Goal: Task Accomplishment & Management: Manage account settings

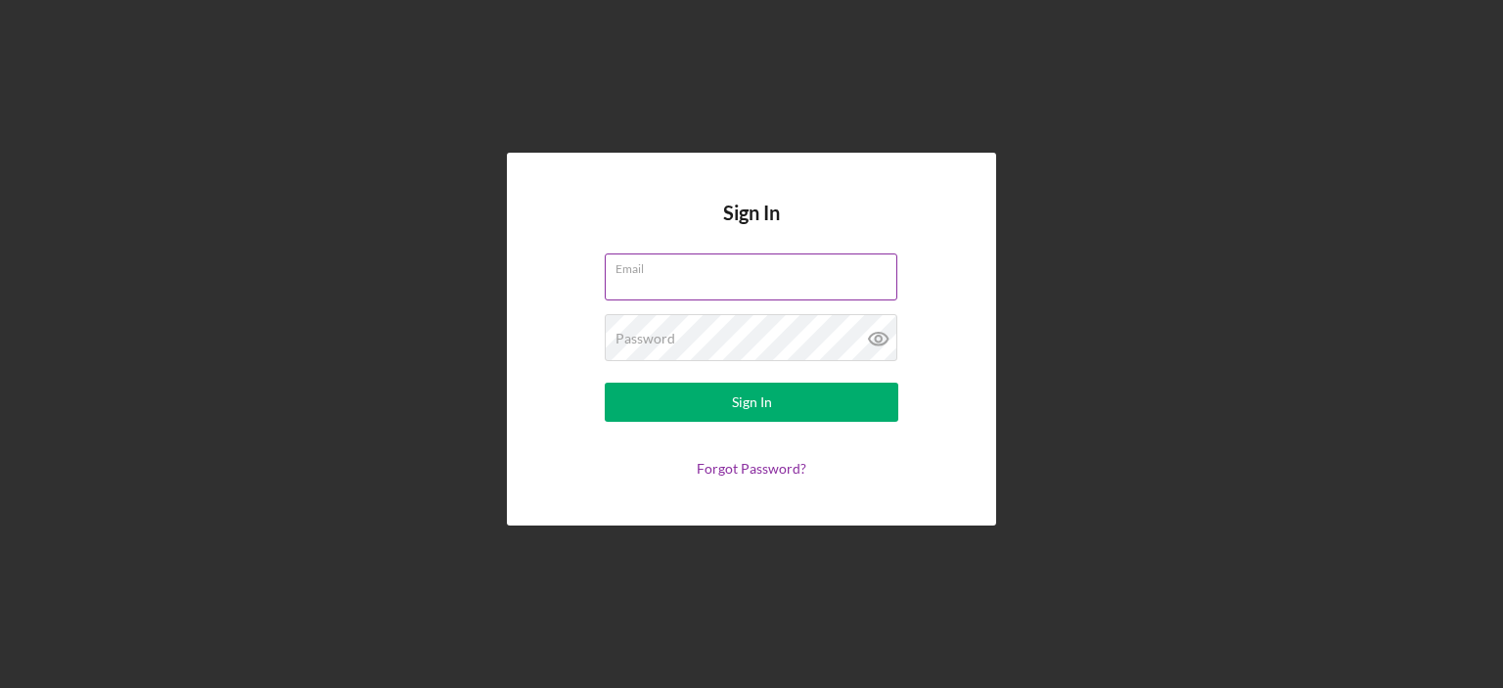
click at [756, 278] on input "Email" at bounding box center [751, 277] width 293 height 47
type input "[EMAIL_ADDRESS][DOMAIN_NAME]"
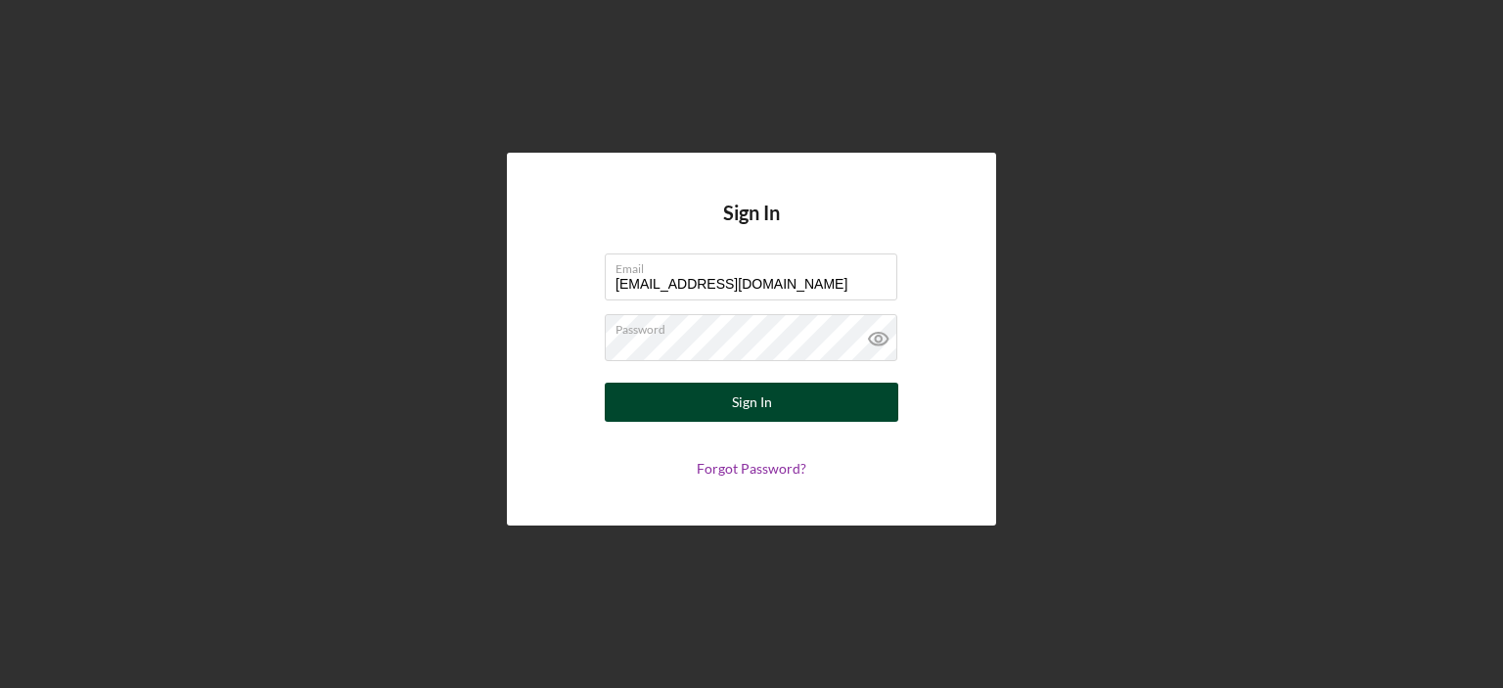
click at [764, 394] on div "Sign In" at bounding box center [752, 402] width 40 height 39
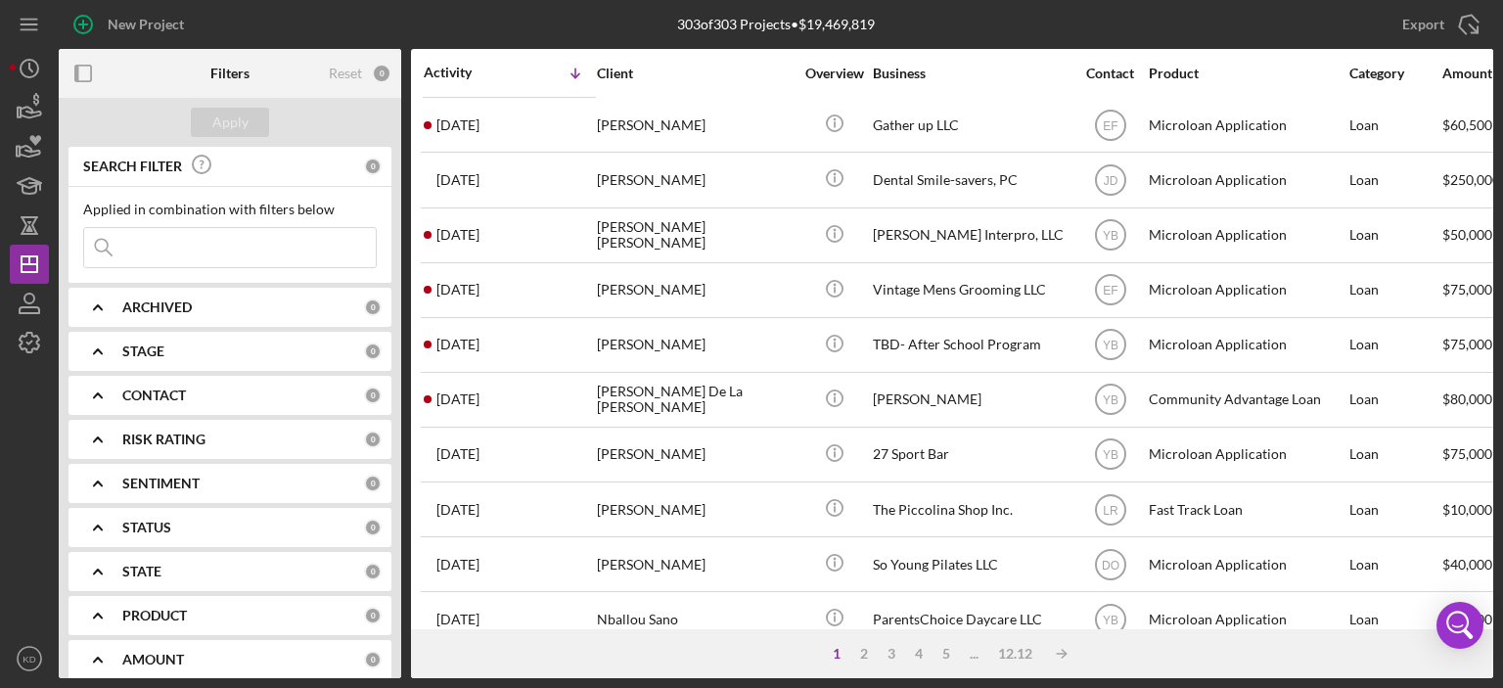
scroll to position [865, 0]
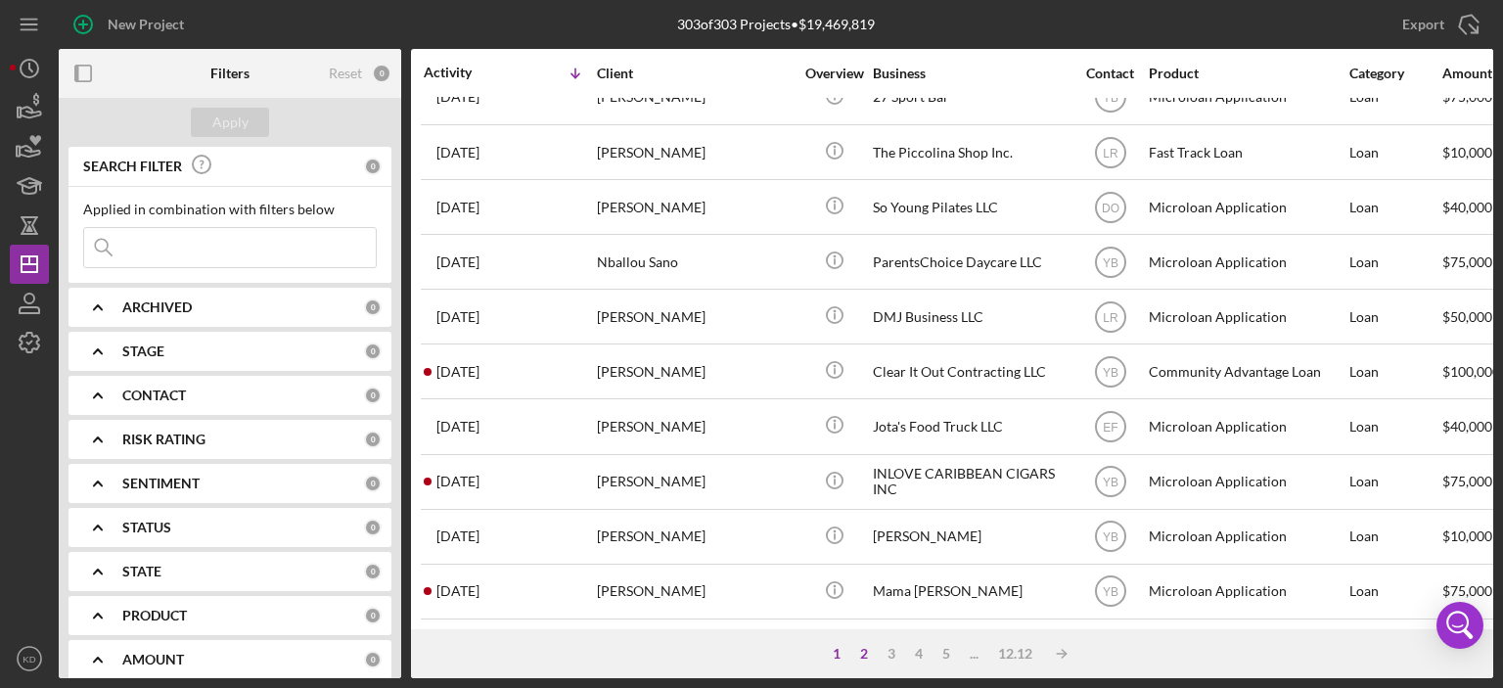
click at [865, 649] on div "2" at bounding box center [864, 654] width 27 height 16
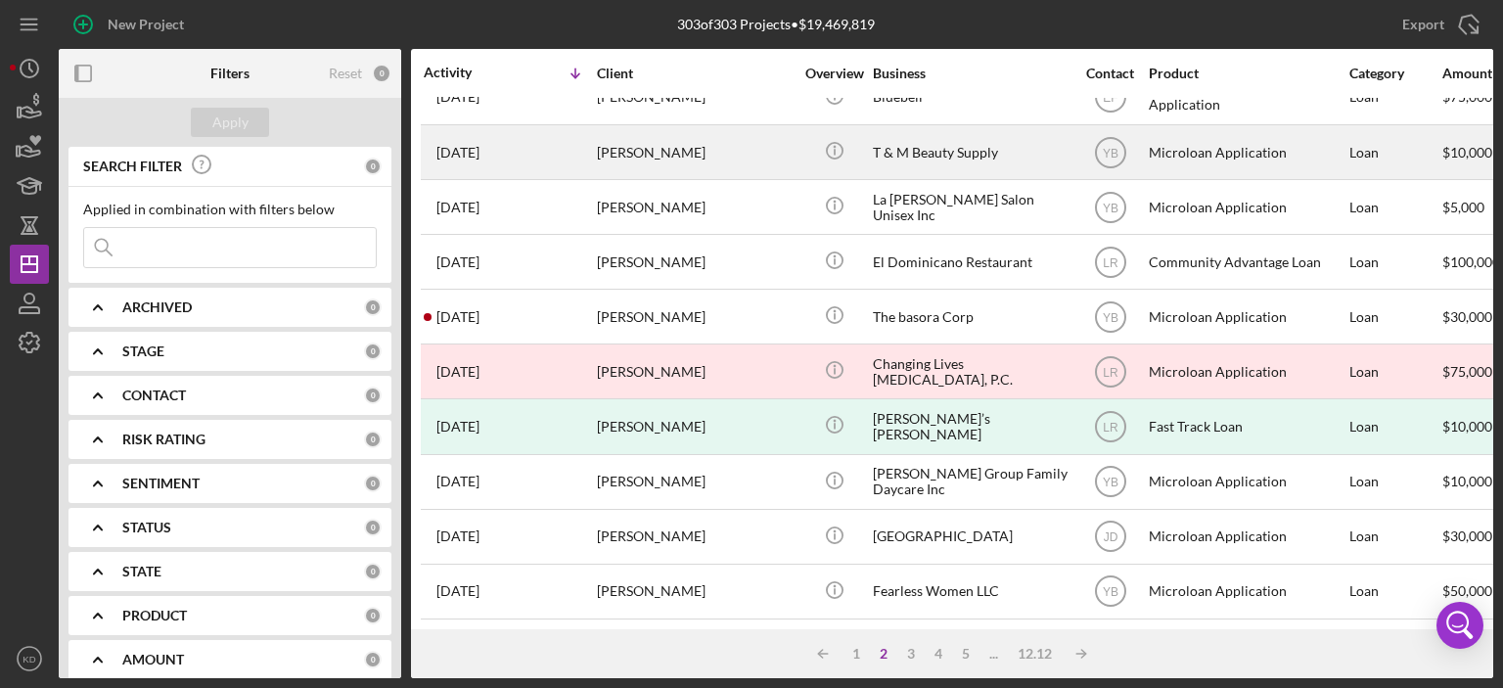
click at [939, 132] on div "T & M Beauty Supply" at bounding box center [971, 152] width 196 height 52
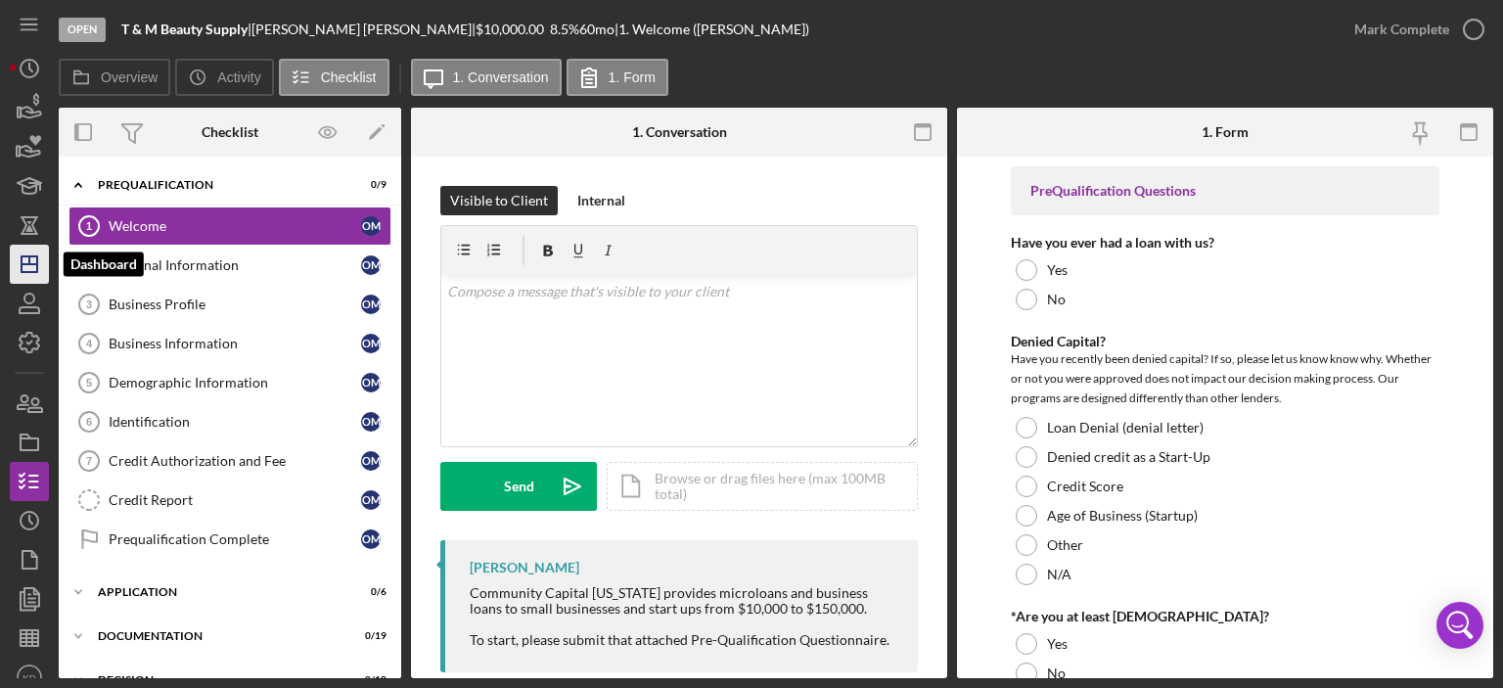
click at [28, 267] on icon "Icon/Dashboard" at bounding box center [29, 264] width 49 height 49
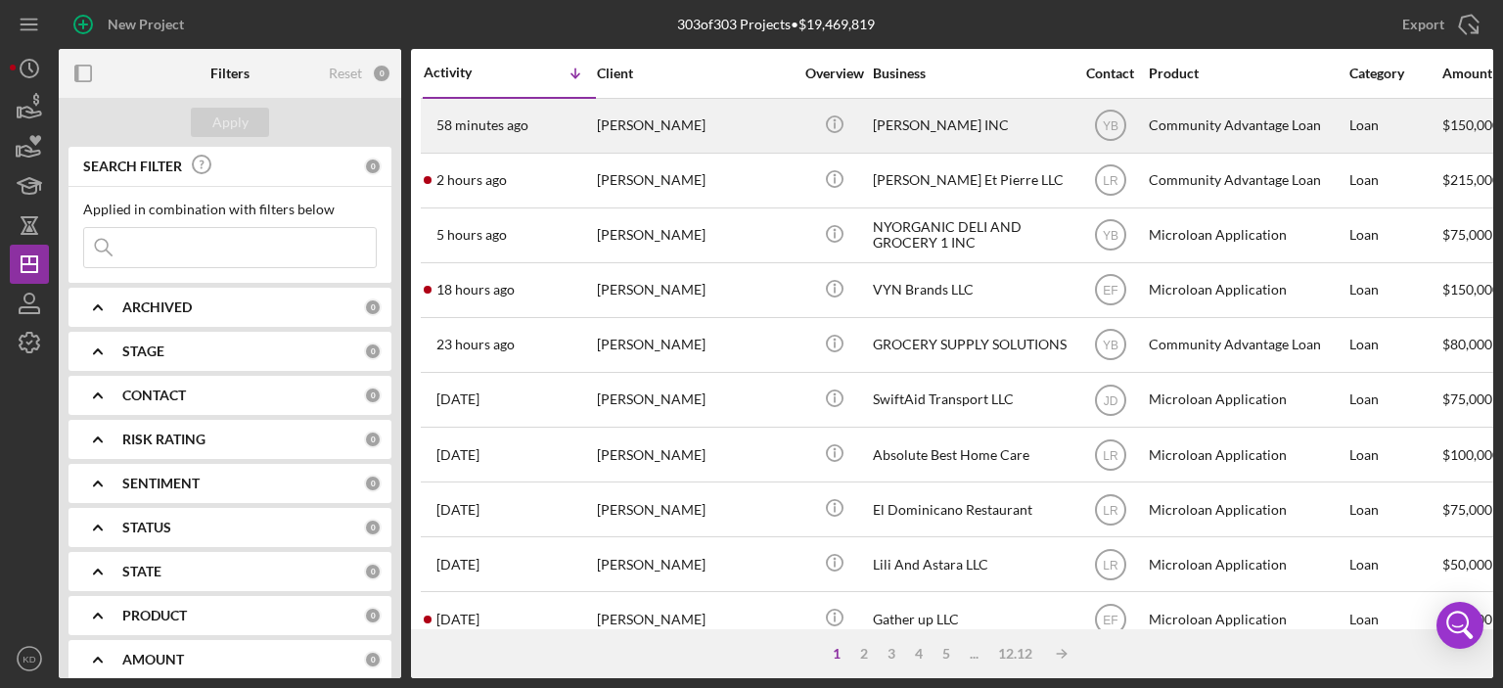
click at [928, 117] on div "[PERSON_NAME] INC" at bounding box center [971, 126] width 196 height 52
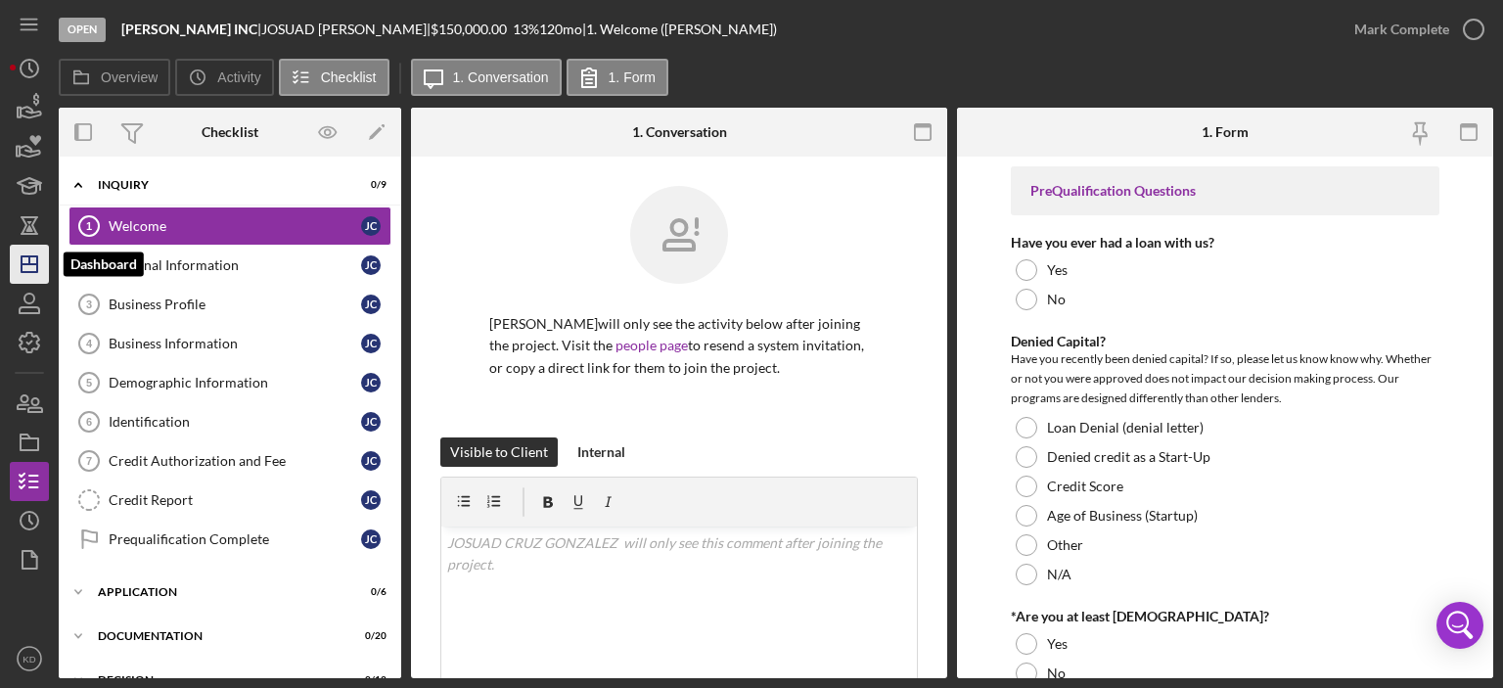
click at [37, 265] on polygon "button" at bounding box center [30, 264] width 16 height 16
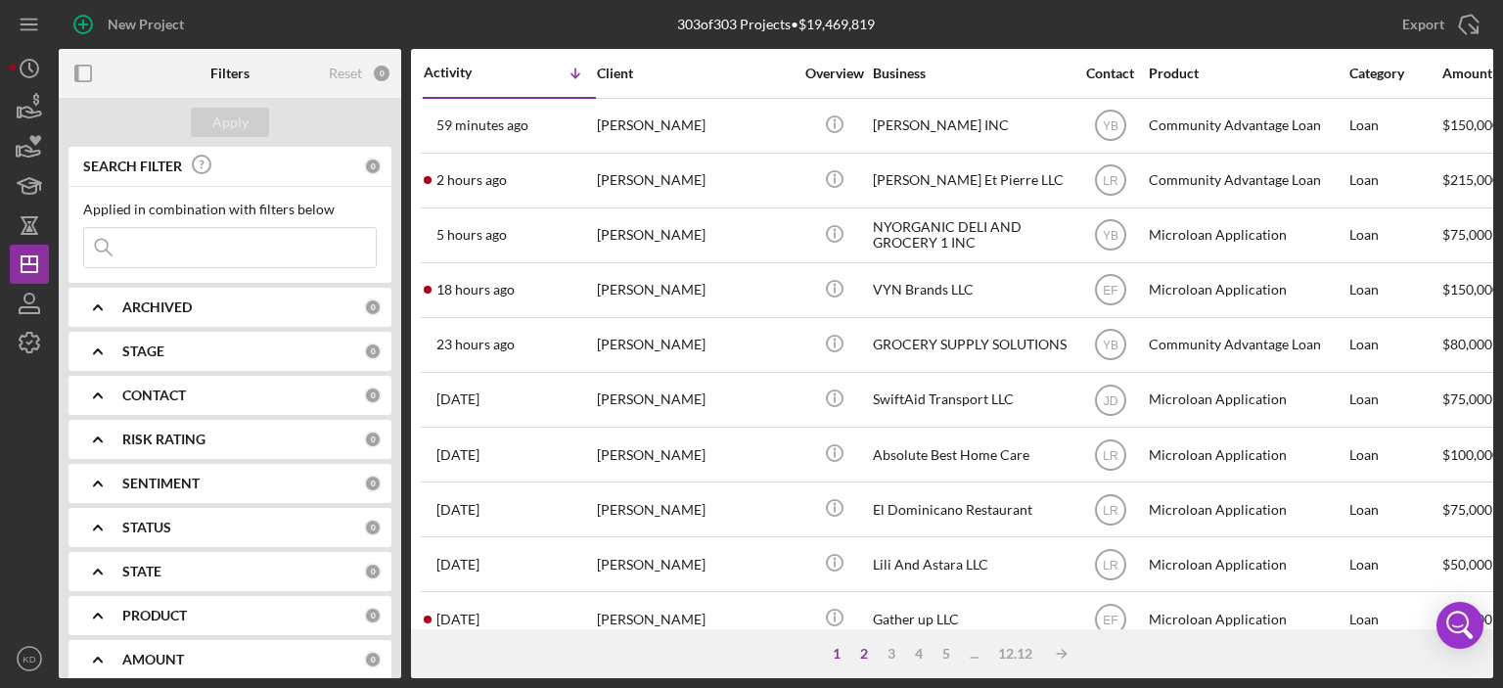
click at [861, 651] on div "2" at bounding box center [864, 654] width 27 height 16
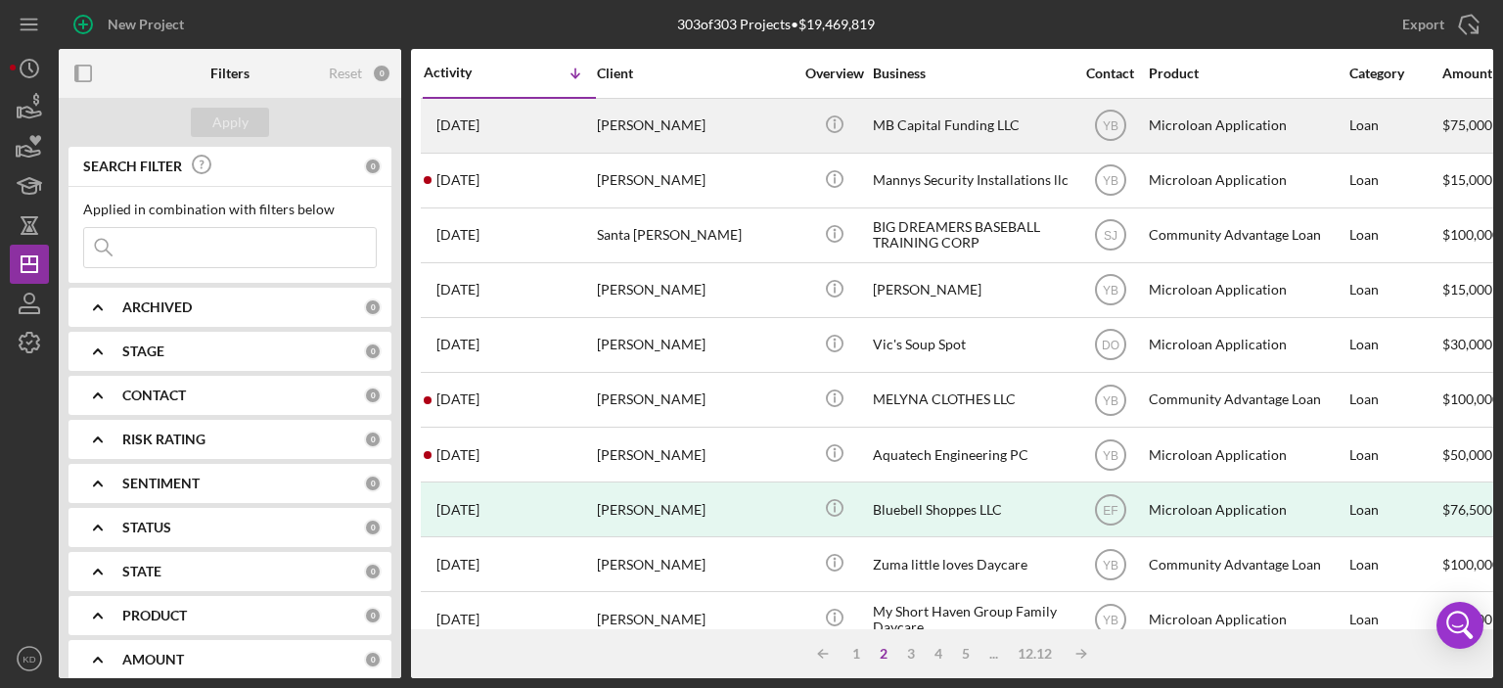
click at [894, 117] on div "MB Capital Funding LLC" at bounding box center [971, 126] width 196 height 52
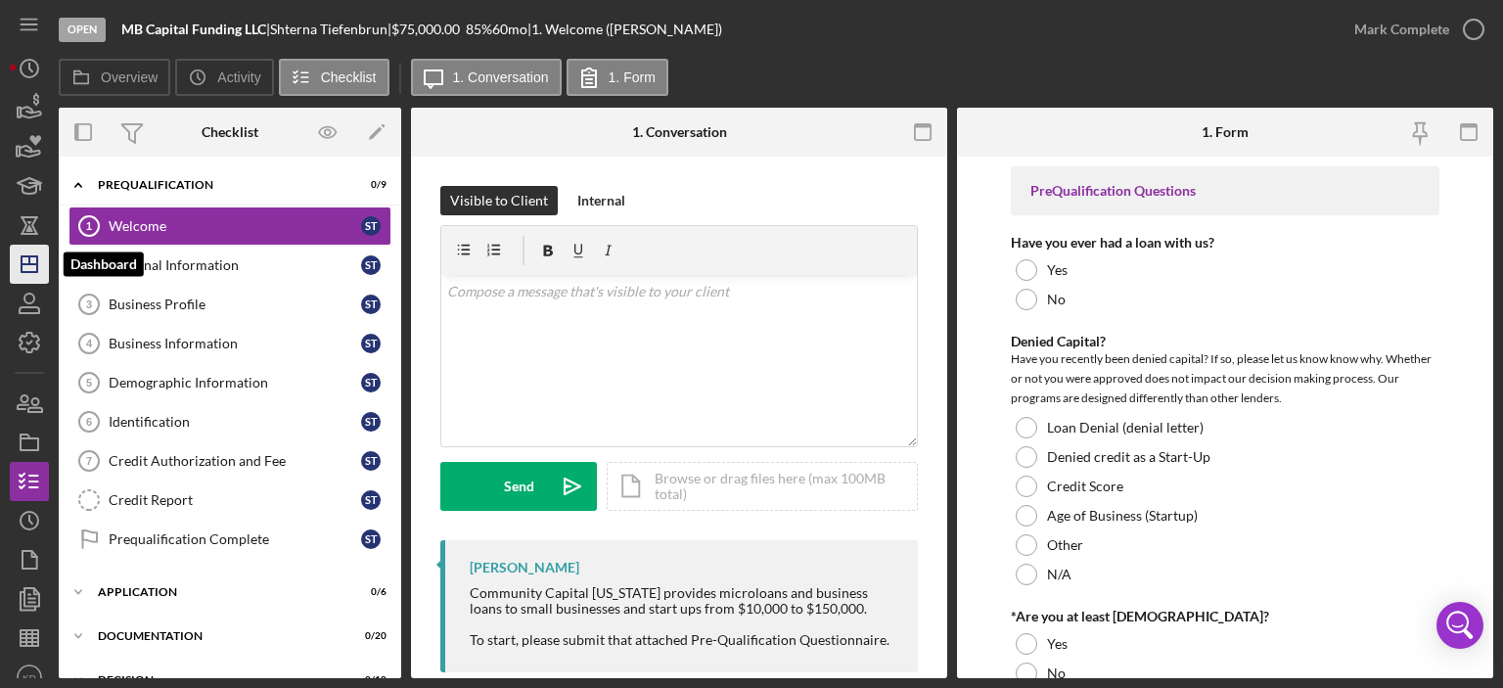
click at [24, 266] on icon "Icon/Dashboard" at bounding box center [29, 264] width 49 height 49
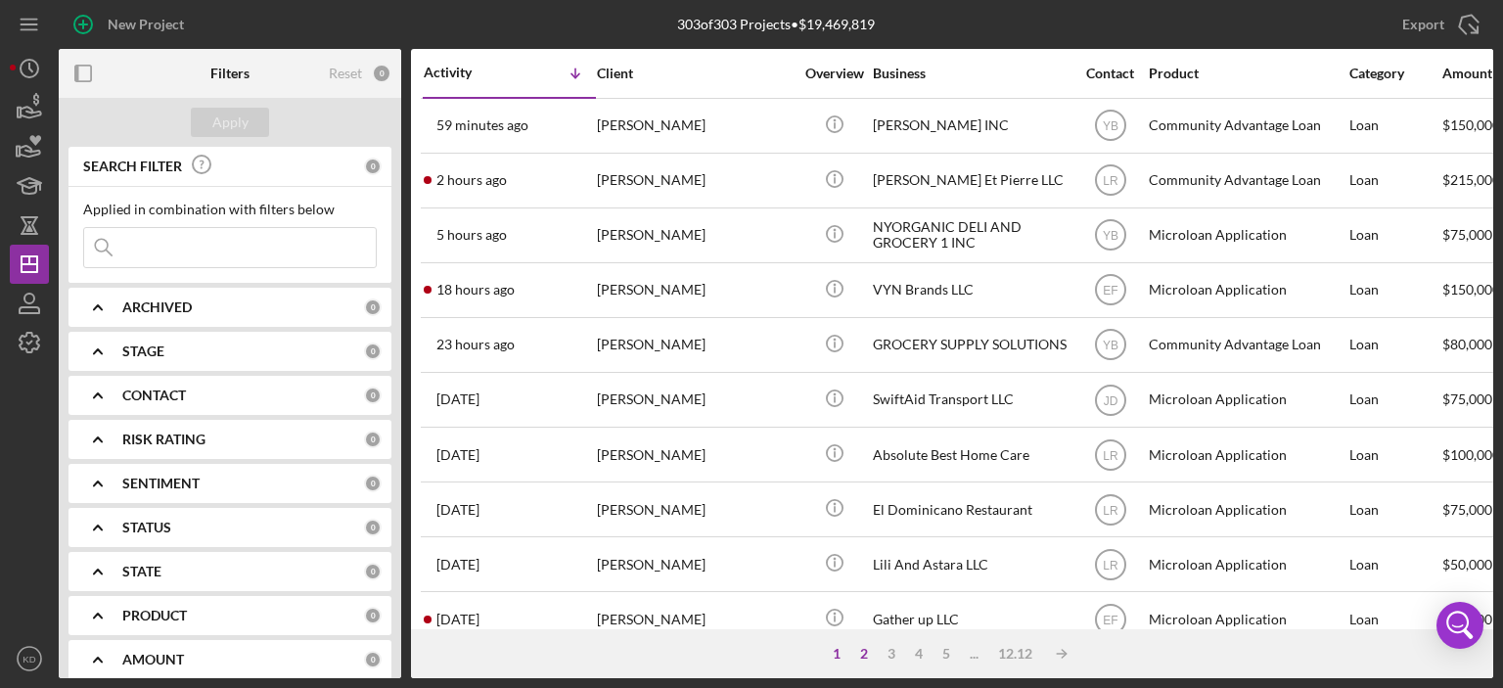
click at [859, 653] on div "2" at bounding box center [864, 654] width 27 height 16
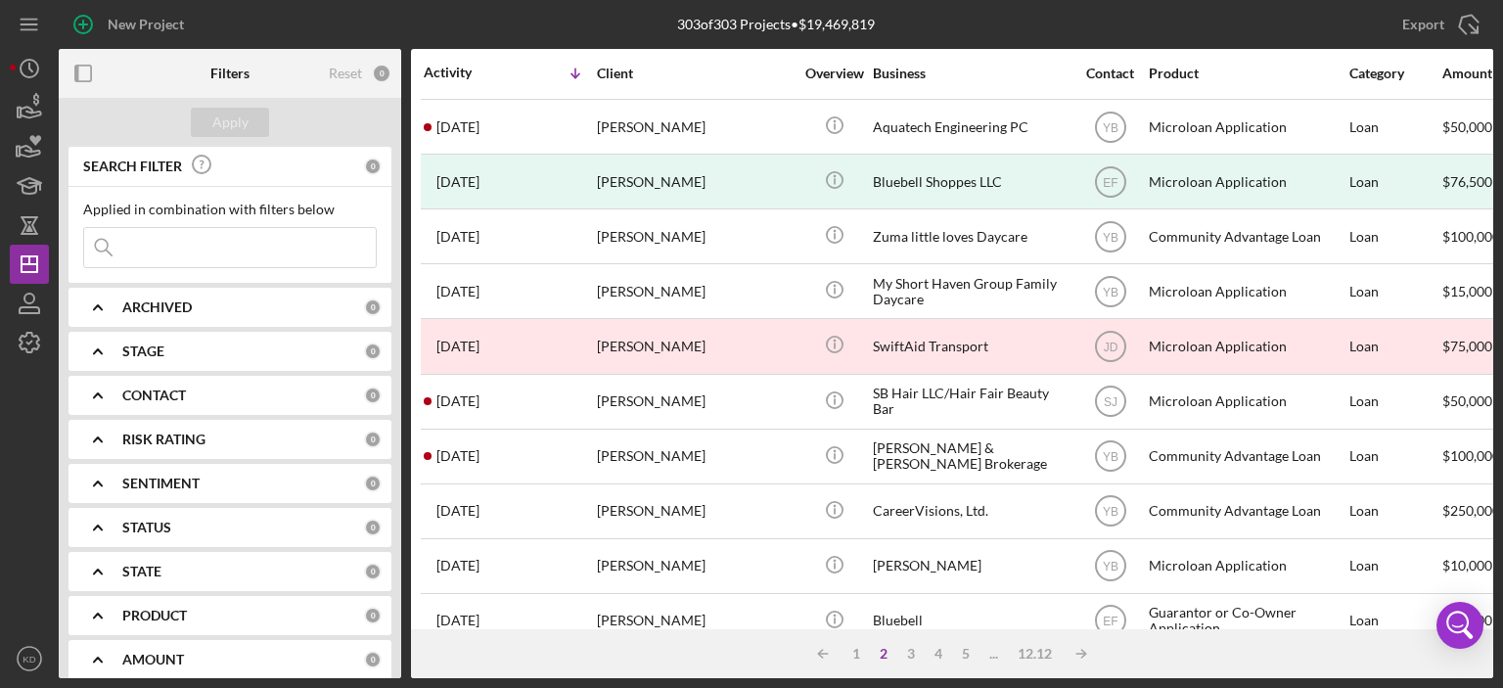
scroll to position [352, 0]
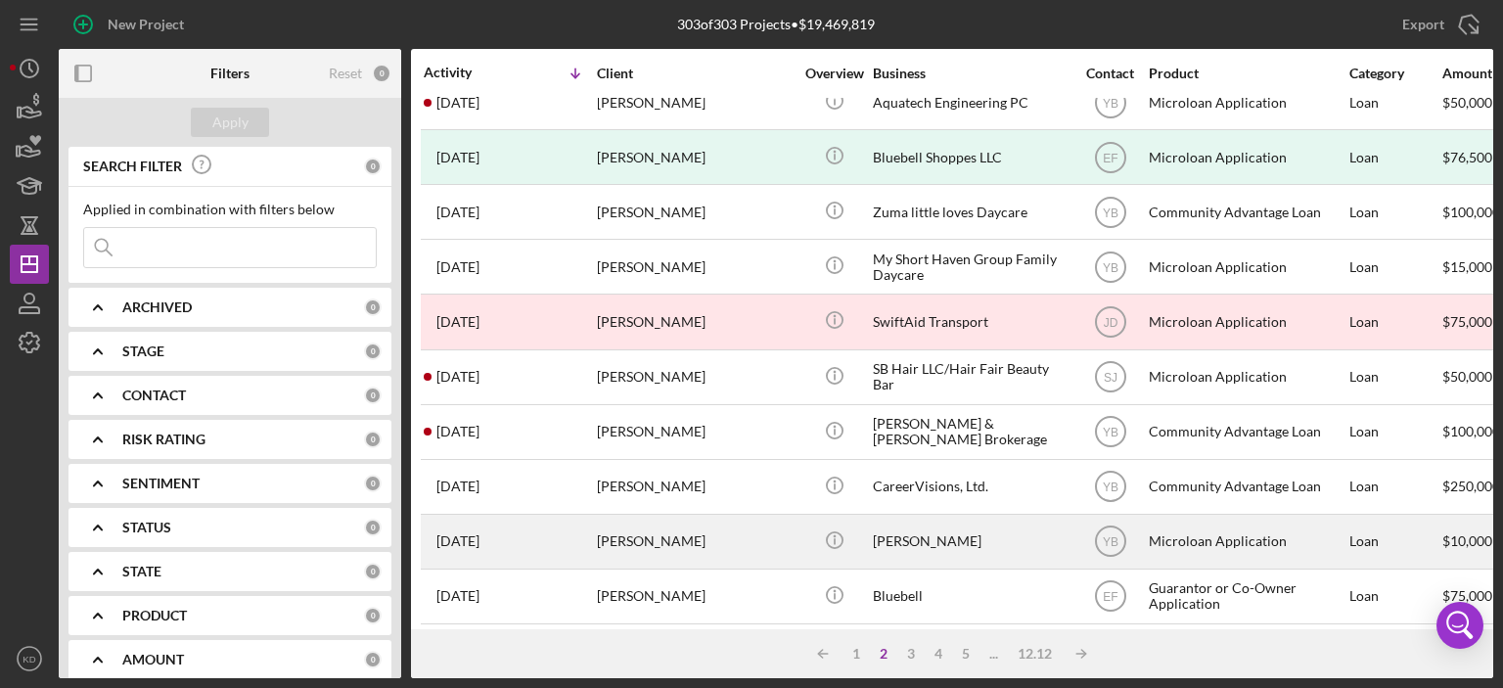
click at [954, 536] on div "[PERSON_NAME]" at bounding box center [971, 542] width 196 height 52
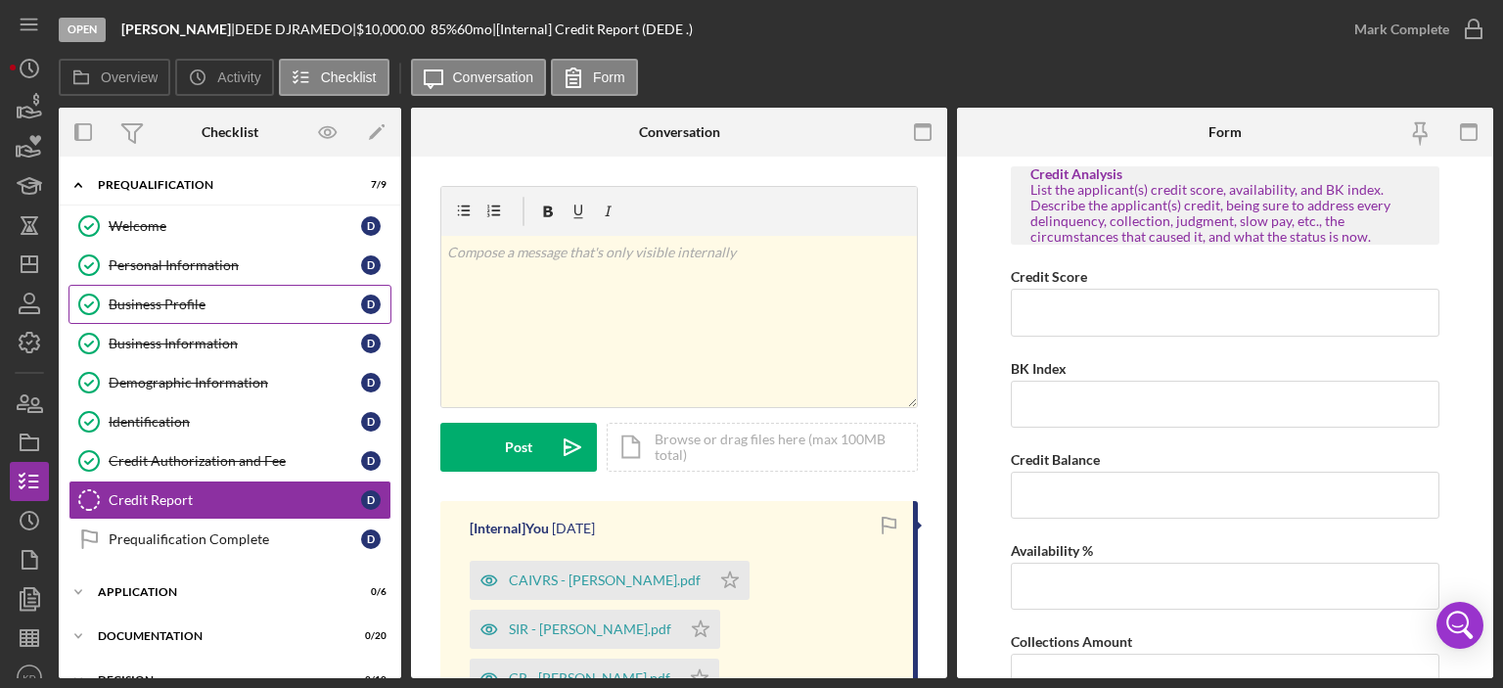
click at [200, 297] on div "Business Profile" at bounding box center [235, 305] width 253 height 16
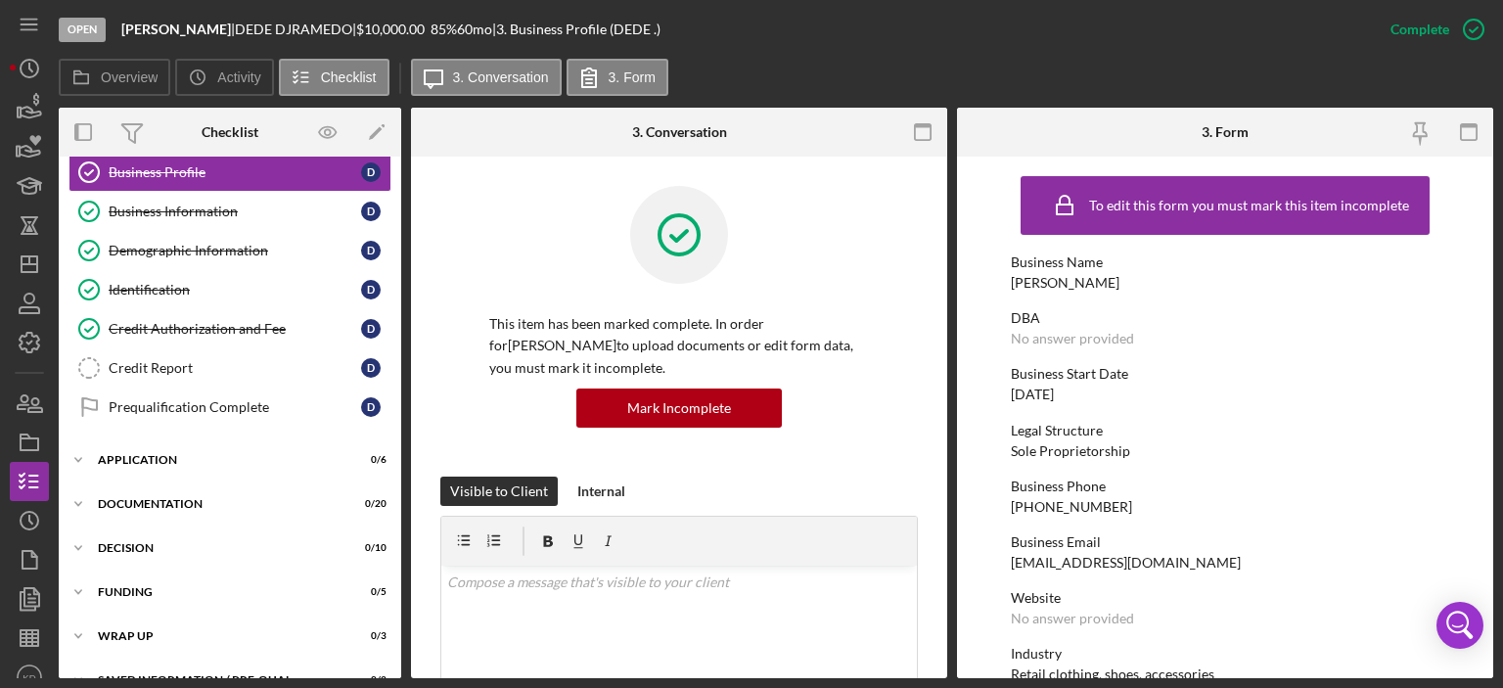
scroll to position [161, 0]
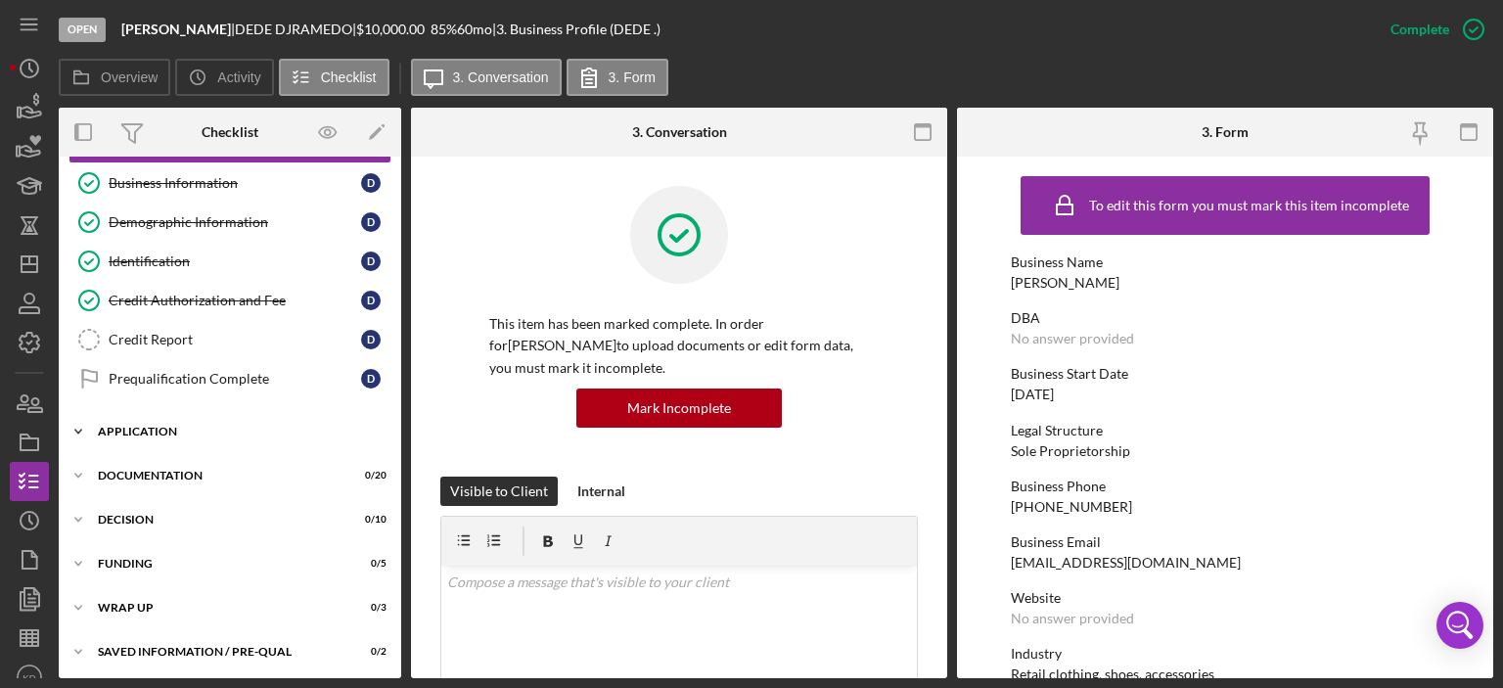
click at [81, 26] on polyline at bounding box center [78, 25] width 6 height 4
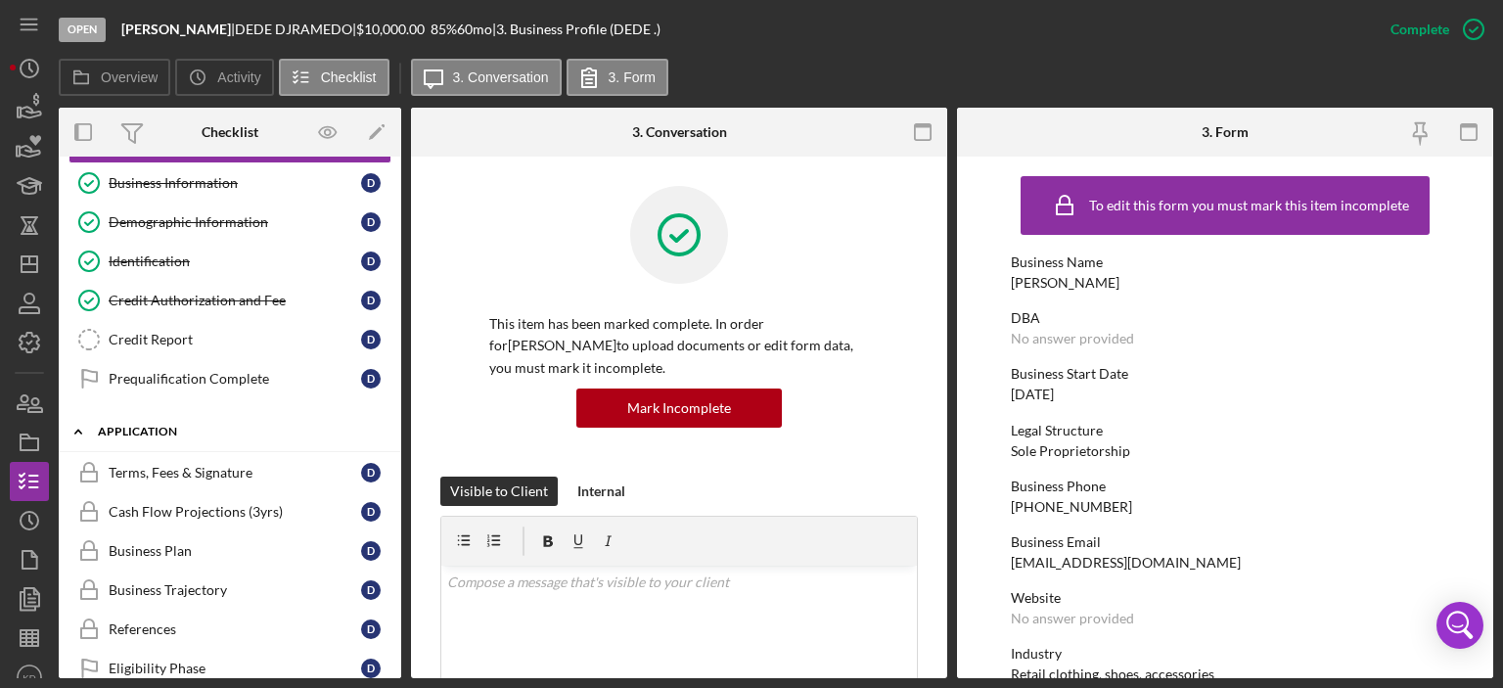
click at [81, 426] on icon "Icon/Expander" at bounding box center [78, 431] width 39 height 39
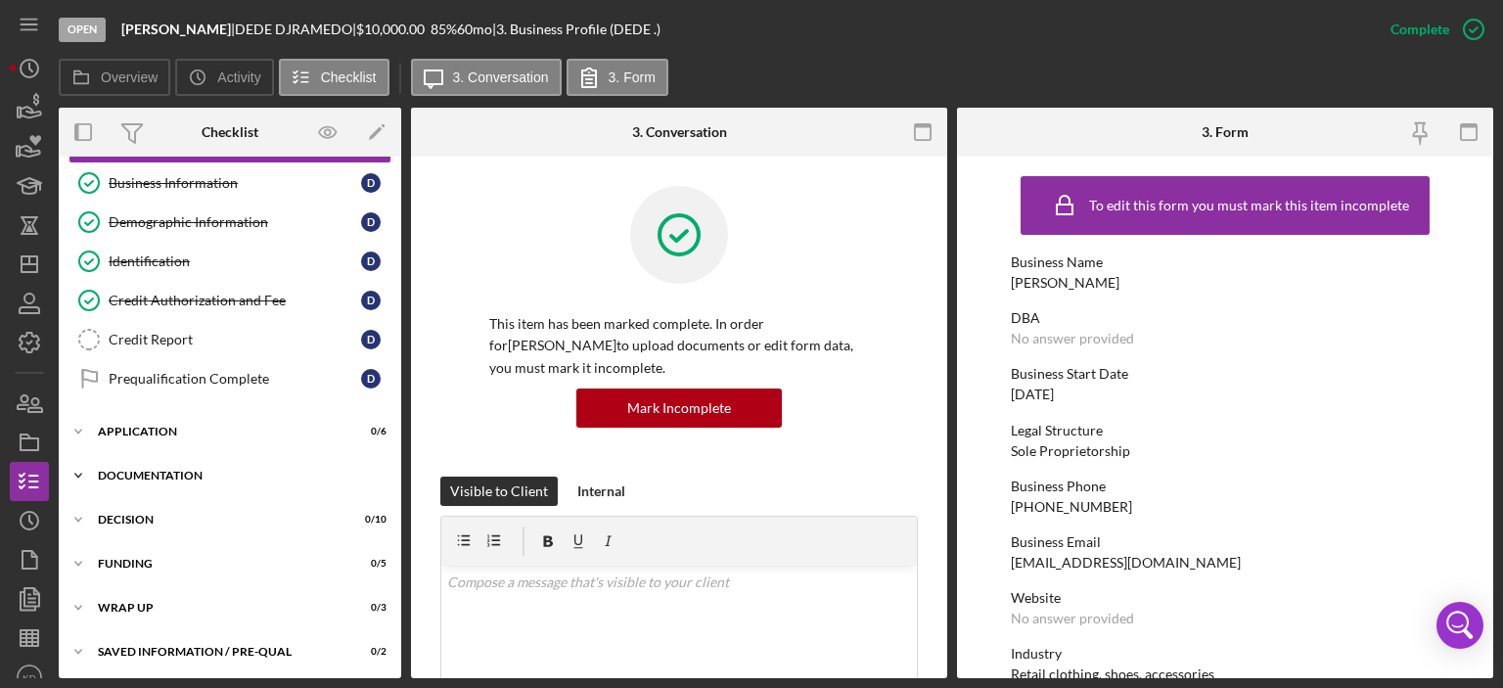
click at [81, 461] on icon "Icon/Expander" at bounding box center [78, 475] width 39 height 39
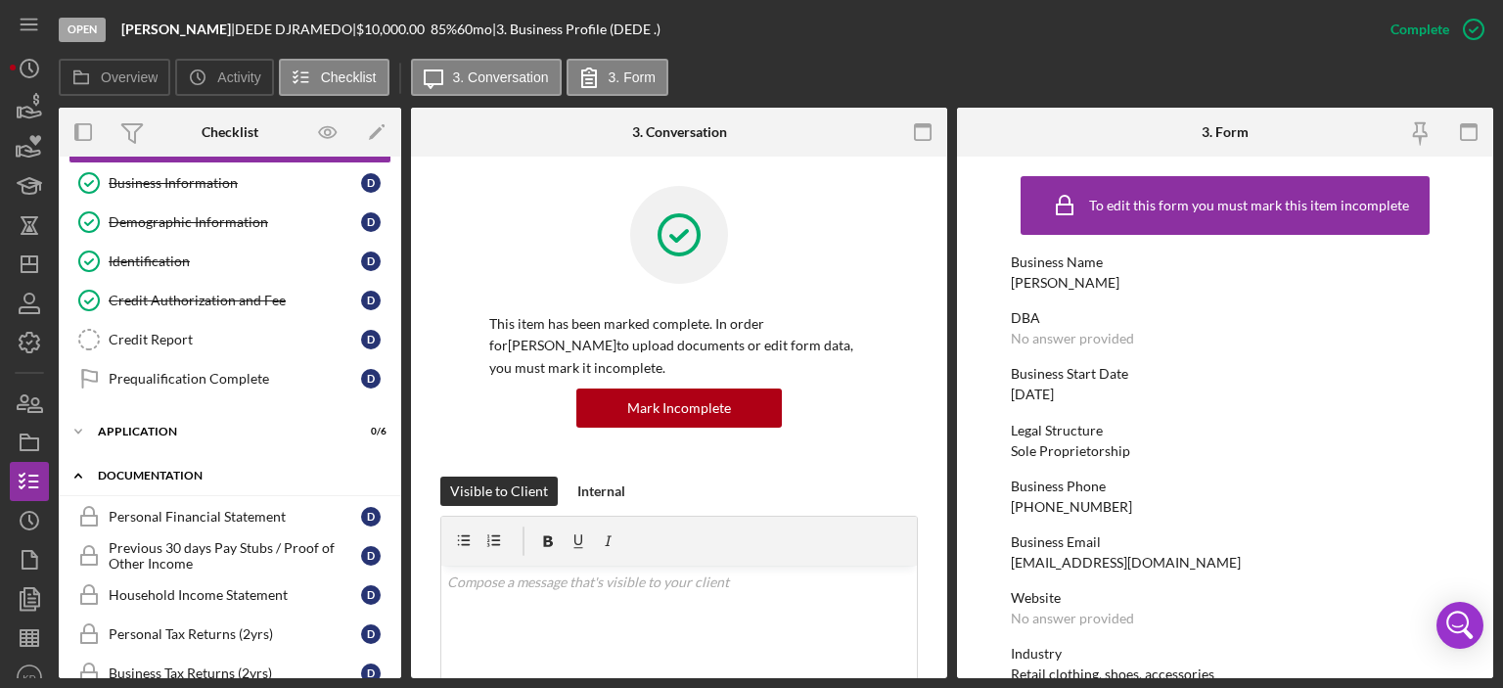
click at [81, 461] on icon "Icon/Expander" at bounding box center [78, 475] width 39 height 39
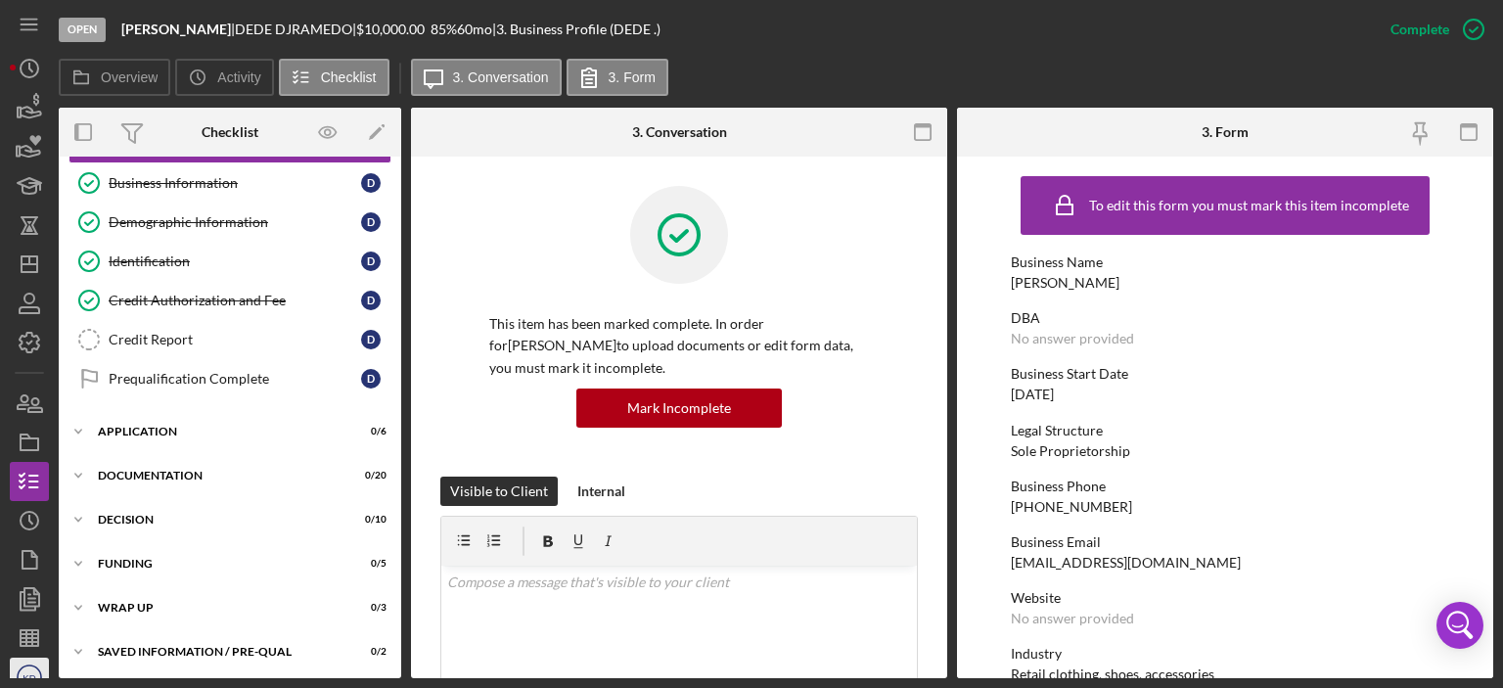
click at [28, 668] on icon "KD" at bounding box center [29, 677] width 39 height 49
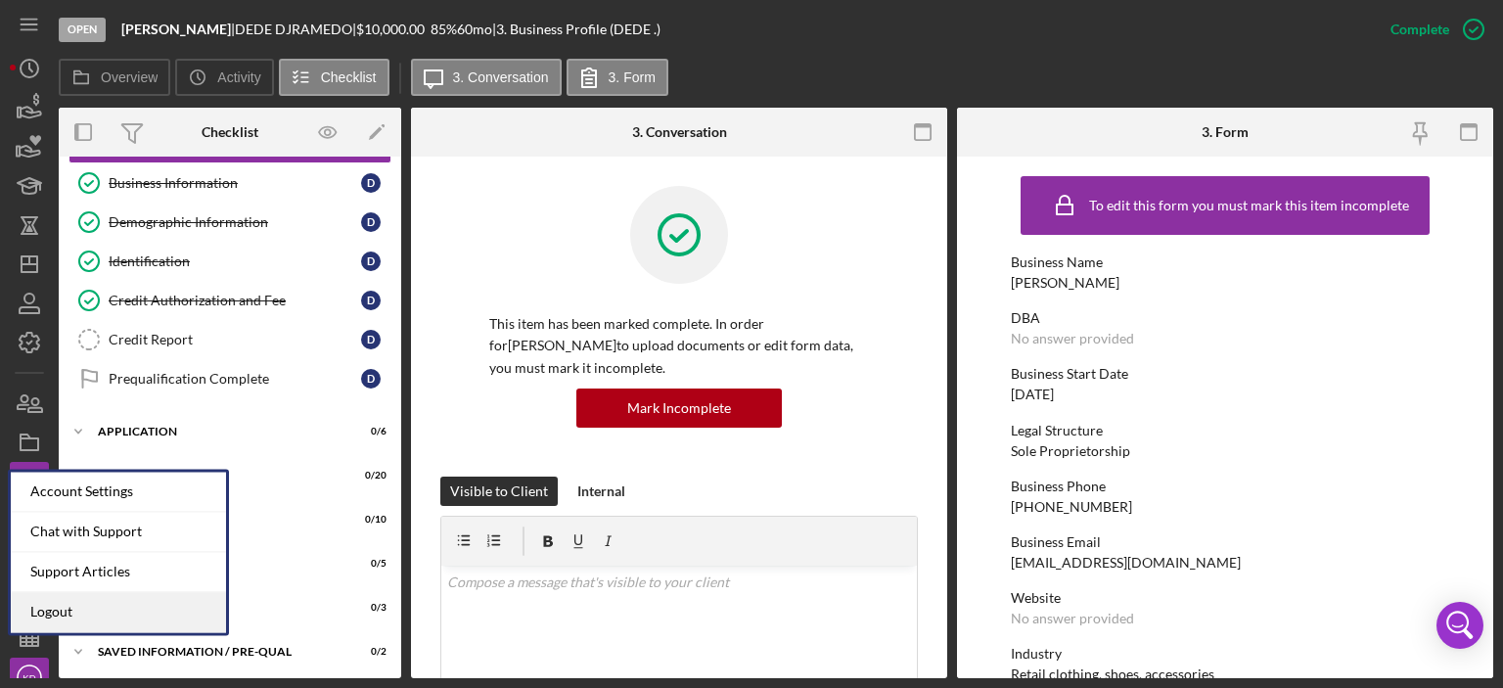
click at [40, 609] on link "Logout" at bounding box center [118, 612] width 215 height 40
